Goal: Information Seeking & Learning: Learn about a topic

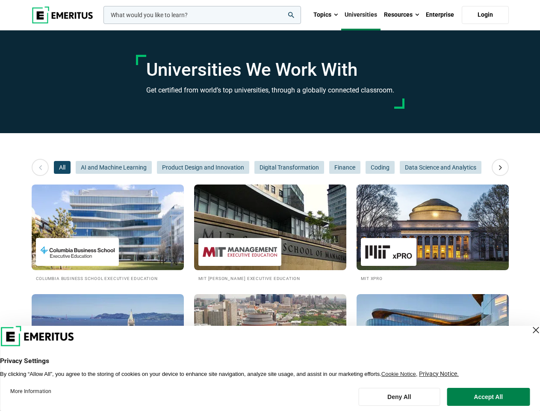
click at [202, 15] on input "woocommerce-product-search-field-0" at bounding box center [202, 15] width 198 height 18
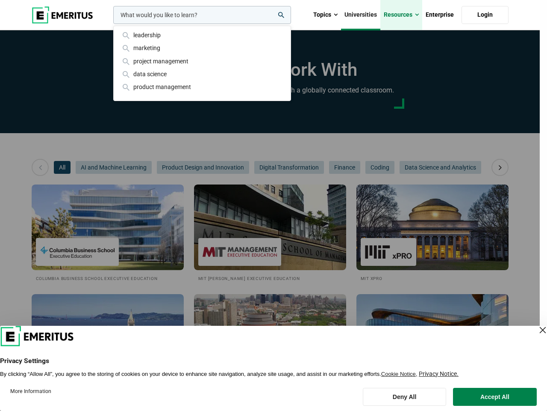
click at [402, 15] on link "Resources" at bounding box center [402, 15] width 42 height 30
click at [112, 24] on div "leadership marketing project management data science product management" at bounding box center [202, 15] width 180 height 18
click at [500, 167] on icon at bounding box center [500, 167] width 15 height 15
click at [62, 167] on span "All" at bounding box center [62, 167] width 17 height 13
click at [114, 167] on span "AI and Machine Learning" at bounding box center [114, 167] width 76 height 13
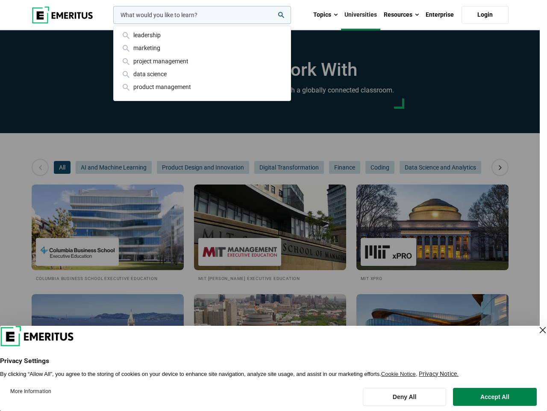
click at [254, 167] on span "Digital Transformation" at bounding box center [289, 167] width 70 height 13
click at [400, 167] on span "Data Science and Analytics" at bounding box center [441, 167] width 82 height 13
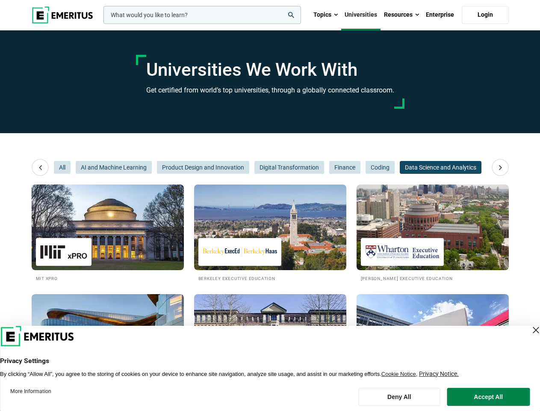
click at [400, 167] on span "Data Science and Analytics" at bounding box center [441, 167] width 82 height 13
click at [487, 167] on span "Sales and Marketing" at bounding box center [519, 167] width 64 height 13
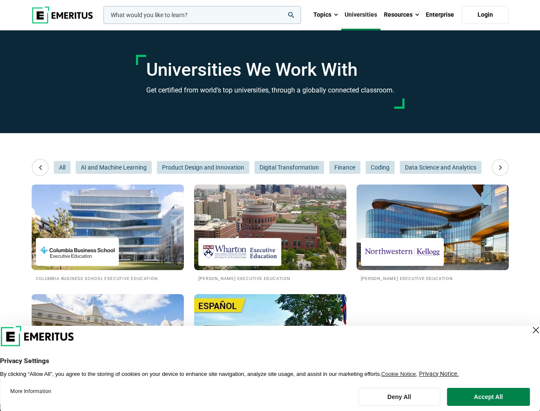
scroll to position [0, 128]
